Goal: Task Accomplishment & Management: Manage account settings

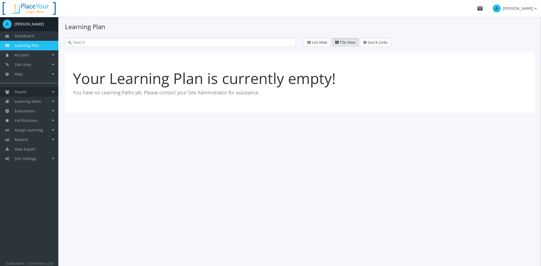
click at [33, 90] on link "People" at bounding box center [29, 92] width 58 height 10
click at [37, 100] on link "Accounts" at bounding box center [33, 102] width 50 height 10
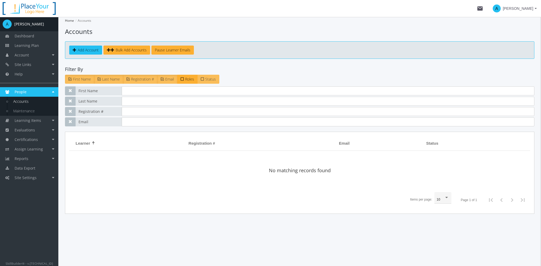
click at [210, 79] on span "Status" at bounding box center [210, 79] width 11 height 5
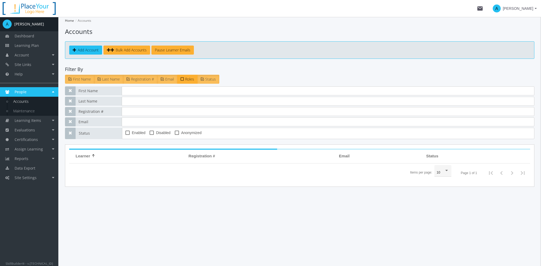
click at [139, 131] on span "Enabled" at bounding box center [139, 133] width 14 height 6
click at [126, 135] on input "Enabled" at bounding box center [126, 135] width 0 height 0
checkbox input "true"
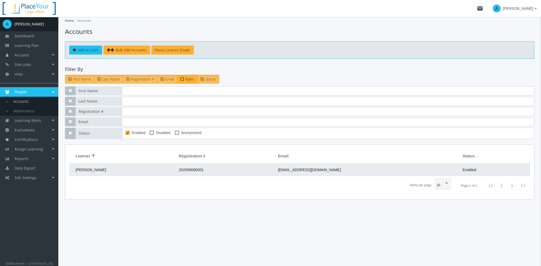
click at [176, 173] on td "[PERSON_NAME]" at bounding box center [122, 170] width 107 height 13
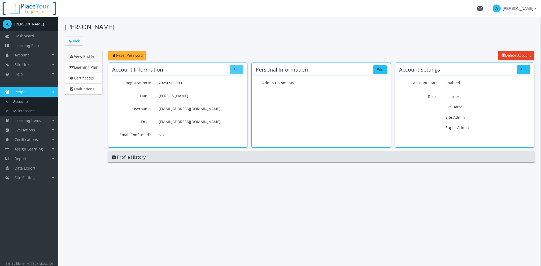
click at [236, 71] on button "Edit" at bounding box center [236, 69] width 13 height 9
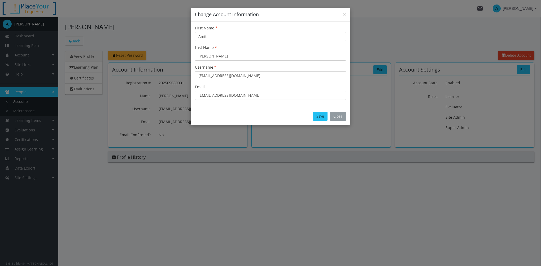
click at [340, 118] on button "Close" at bounding box center [338, 116] width 16 height 9
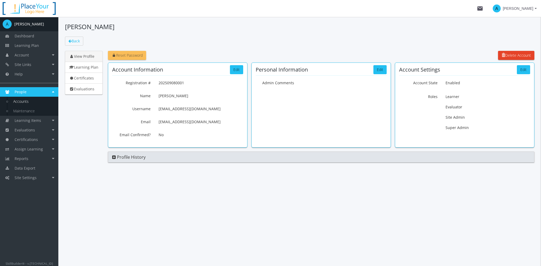
click at [138, 58] on link "Reset Password" at bounding box center [127, 55] width 38 height 9
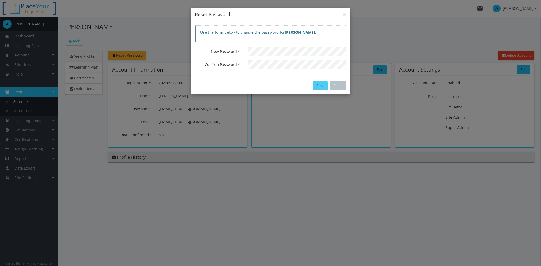
click at [317, 84] on button "Save" at bounding box center [320, 85] width 15 height 9
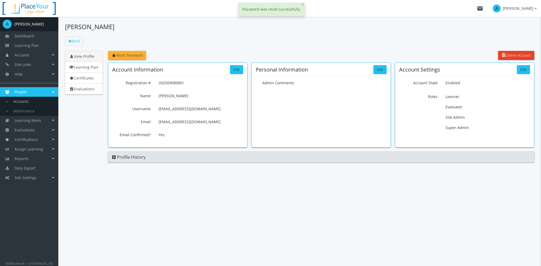
click at [531, 10] on span "[PERSON_NAME]" at bounding box center [518, 9] width 31 height 10
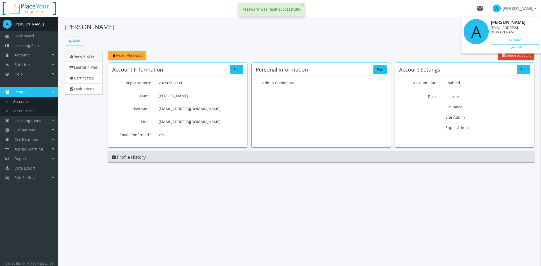
click at [521, 44] on link "Sign Out" at bounding box center [515, 47] width 48 height 6
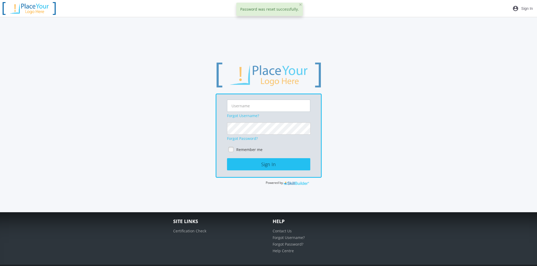
click at [249, 107] on input "text" at bounding box center [268, 106] width 83 height 12
type input "a"
click at [234, 136] on link "Forgot Password?" at bounding box center [242, 138] width 31 height 5
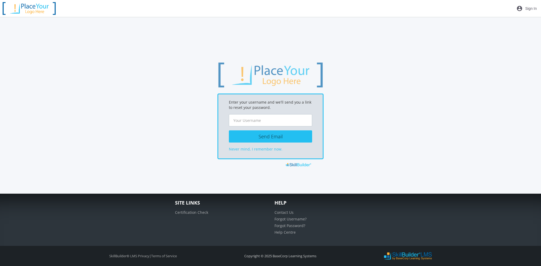
click at [251, 122] on input "text" at bounding box center [270, 120] width 83 height 12
type input "[EMAIL_ADDRESS][DOMAIN_NAME]"
click at [266, 139] on button "Send Email" at bounding box center [270, 137] width 83 height 12
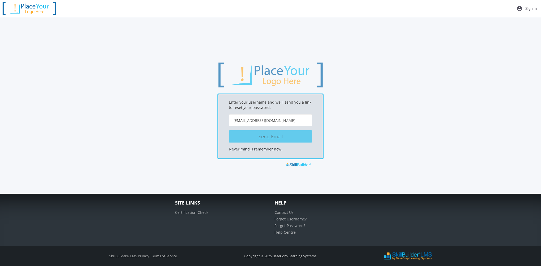
click at [271, 149] on link "Never mind, I remember now." at bounding box center [256, 149] width 54 height 5
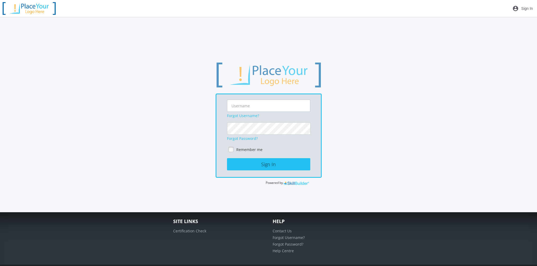
click at [241, 105] on input "text" at bounding box center [268, 106] width 83 height 12
type input "[EMAIL_ADDRESS][DOMAIN_NAME]"
click at [233, 152] on link at bounding box center [231, 150] width 8 height 8
click at [247, 168] on button "Sign In" at bounding box center [268, 164] width 83 height 12
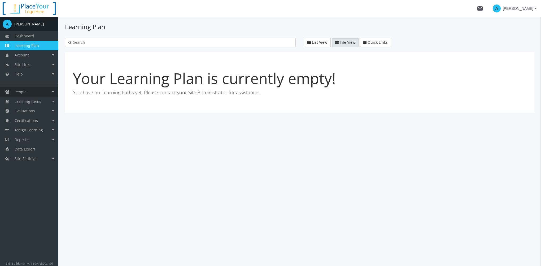
click at [34, 90] on link "People" at bounding box center [29, 92] width 58 height 10
click at [34, 100] on link "Accounts" at bounding box center [33, 102] width 50 height 10
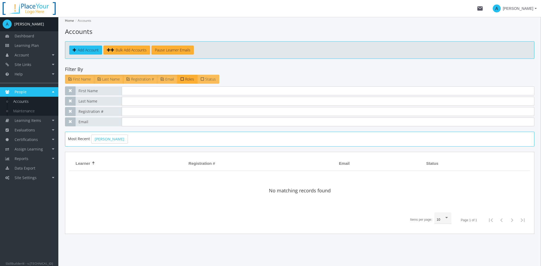
click at [206, 81] on label "Status" at bounding box center [208, 79] width 22 height 9
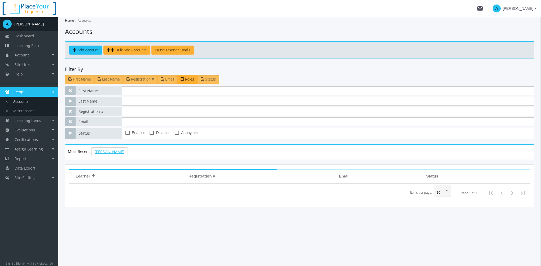
drag, startPoint x: 112, startPoint y: 152, endPoint x: 121, endPoint y: 154, distance: 9.4
click at [113, 153] on link "[PERSON_NAME]" at bounding box center [109, 152] width 37 height 9
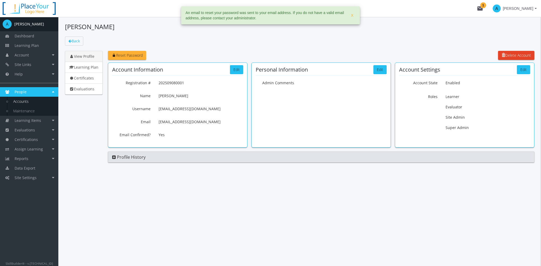
click at [523, 10] on span "[PERSON_NAME]" at bounding box center [518, 9] width 31 height 10
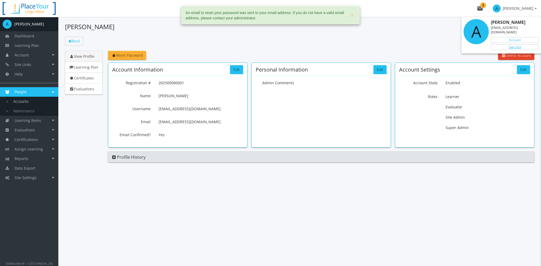
click at [521, 44] on link "Sign Out" at bounding box center [515, 47] width 48 height 6
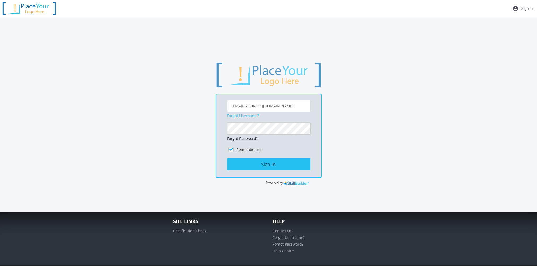
click at [244, 138] on link "Forgot Password?" at bounding box center [242, 138] width 31 height 5
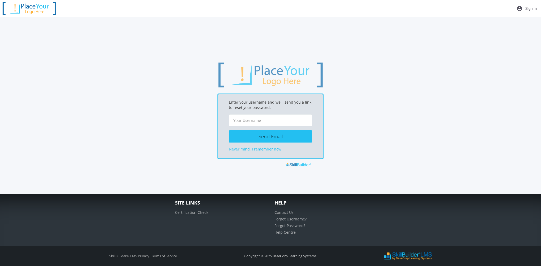
click at [251, 120] on input "text" at bounding box center [270, 120] width 83 height 12
type input "[EMAIL_ADDRESS][DOMAIN_NAME]"
click at [261, 137] on button "Send Email" at bounding box center [270, 137] width 83 height 12
